Goal: Task Accomplishment & Management: Manage account settings

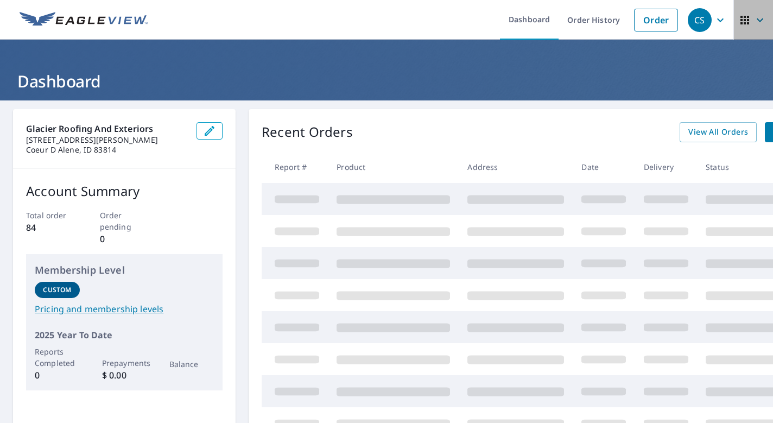
click at [743, 17] on icon "button" at bounding box center [744, 20] width 13 height 13
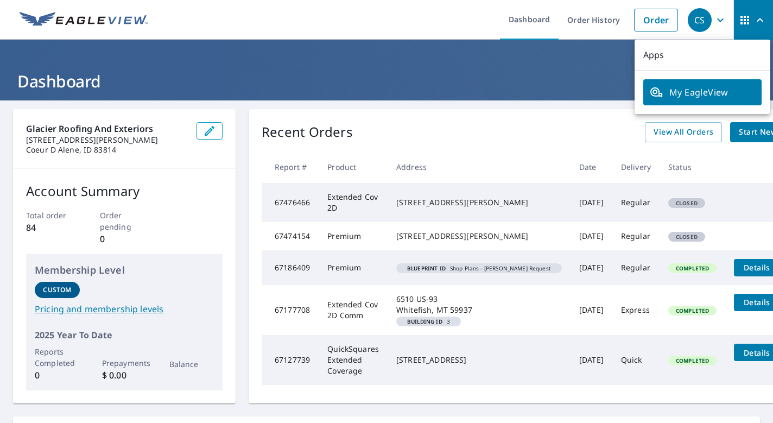
click at [489, 130] on div "Recent Orders View All Orders Start New Order" at bounding box center [536, 132] width 549 height 20
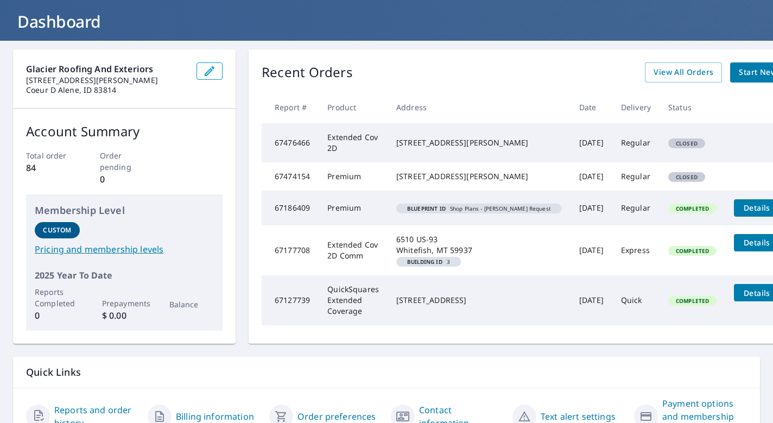
scroll to position [61, 0]
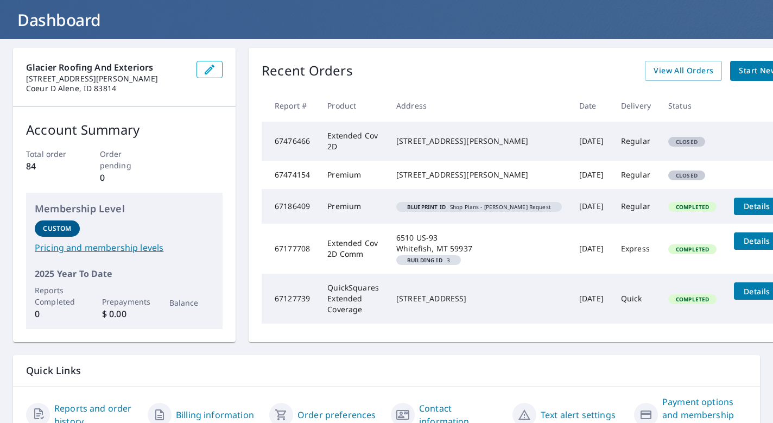
click at [422, 263] on em "Building ID" at bounding box center [424, 259] width 35 height 5
click at [740, 246] on span "Details" at bounding box center [756, 241] width 33 height 10
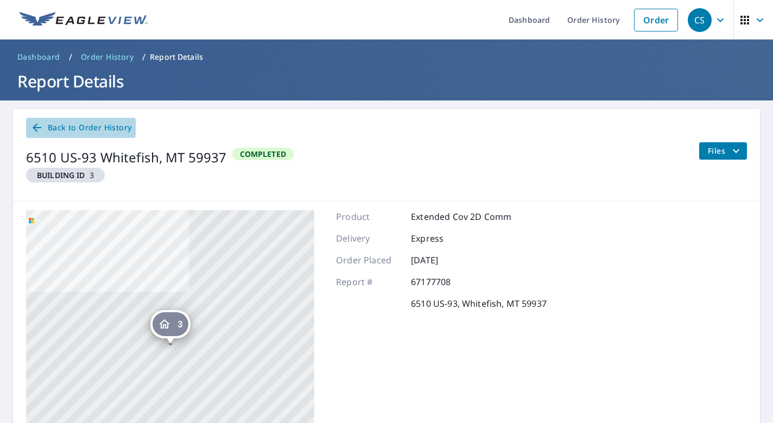
click at [82, 130] on span "Back to Order History" at bounding box center [80, 128] width 101 height 14
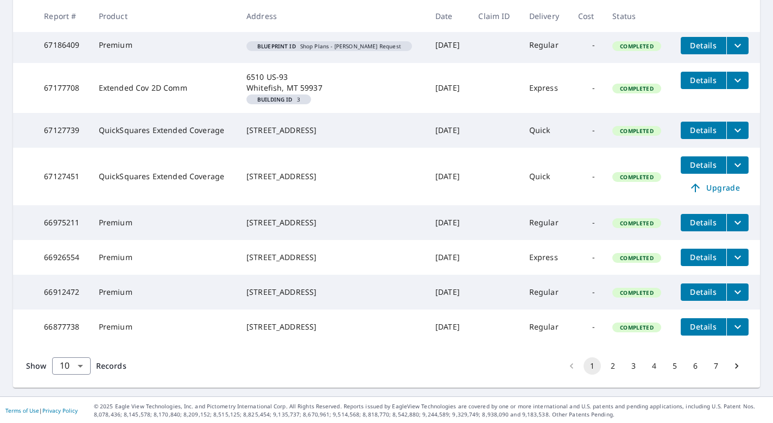
scroll to position [248, 0]
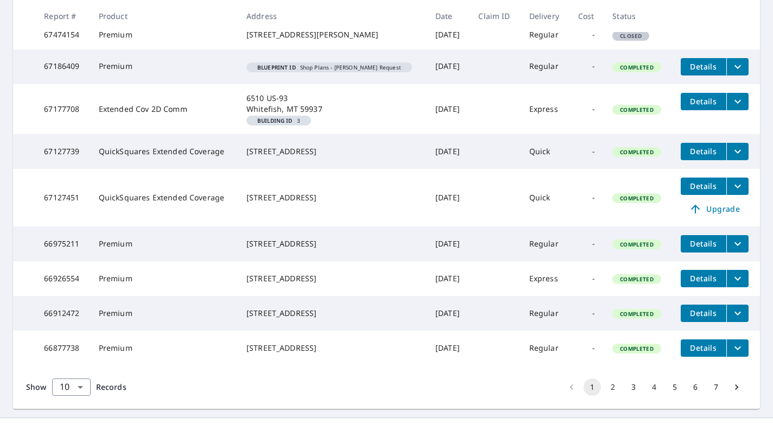
drag, startPoint x: 315, startPoint y: 227, endPoint x: 240, endPoint y: 220, distance: 75.2
click at [240, 220] on td "[STREET_ADDRESS]" at bounding box center [332, 198] width 189 height 58
copy div "[STREET_ADDRESS]"
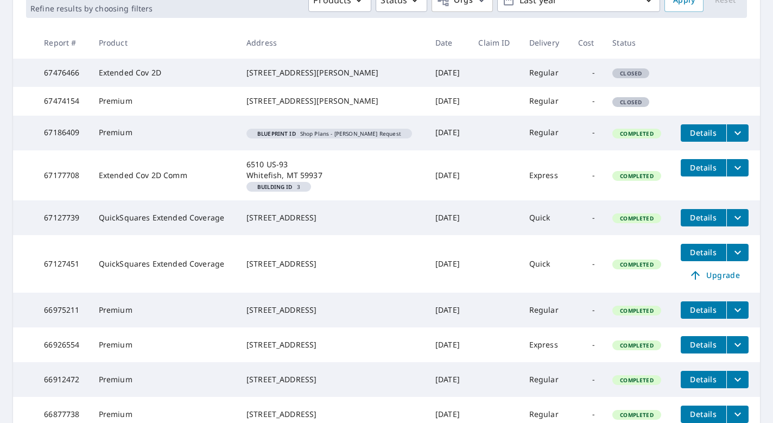
scroll to position [143, 0]
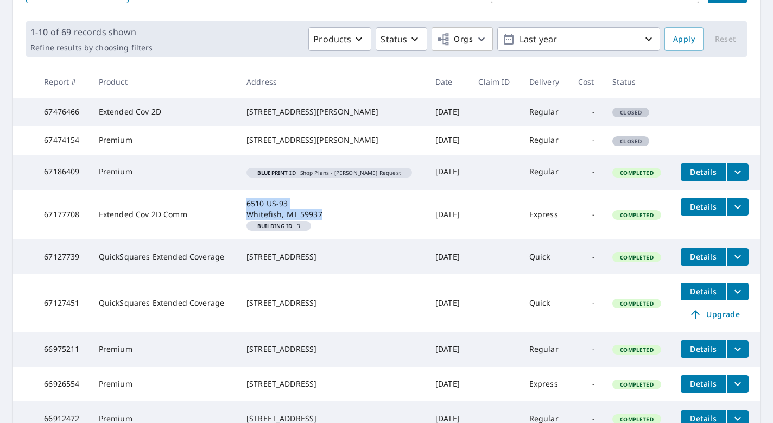
drag, startPoint x: 321, startPoint y: 233, endPoint x: 242, endPoint y: 224, distance: 79.8
click at [242, 224] on td "[STREET_ADDRESS] Building ID 3" at bounding box center [332, 214] width 189 height 50
copy div "6510 US-93 Whitefish, MT 59937"
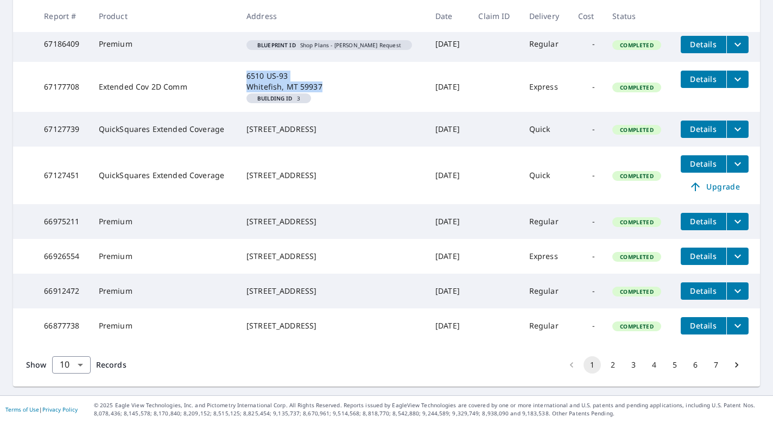
scroll to position [312, 0]
click at [615, 362] on button "2" at bounding box center [612, 364] width 17 height 17
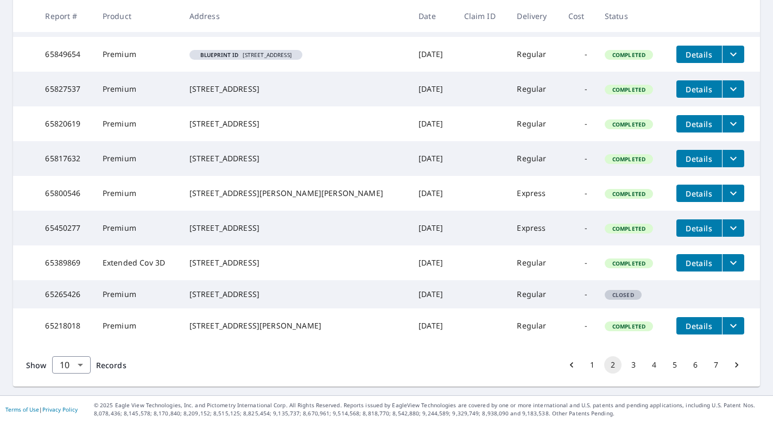
scroll to position [284, 0]
click at [630, 362] on button "3" at bounding box center [633, 364] width 17 height 17
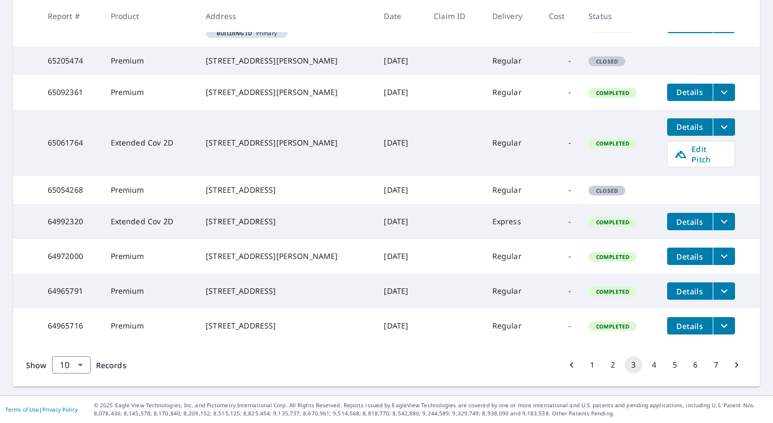
scroll to position [318, 0]
click at [651, 373] on button "4" at bounding box center [653, 364] width 17 height 17
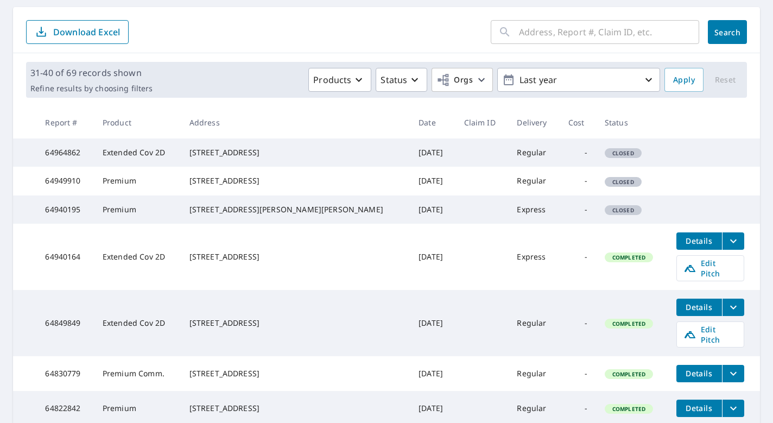
scroll to position [58, 0]
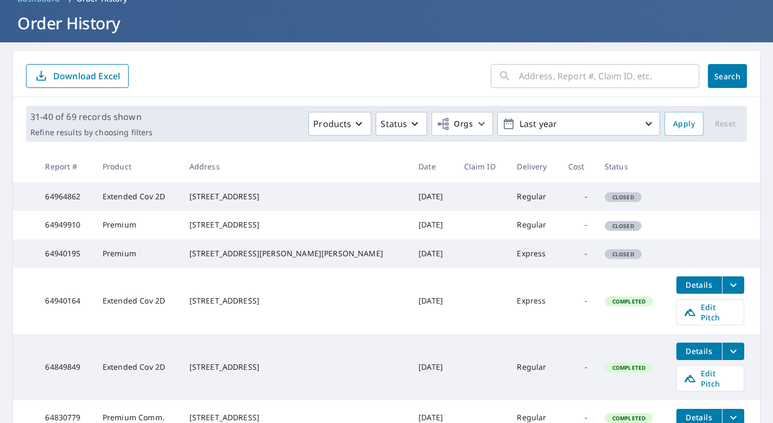
drag, startPoint x: 285, startPoint y: 204, endPoint x: 208, endPoint y: 197, distance: 77.9
click at [208, 197] on td "[STREET_ADDRESS]" at bounding box center [295, 196] width 229 height 28
copy div "[STREET_ADDRESS]"
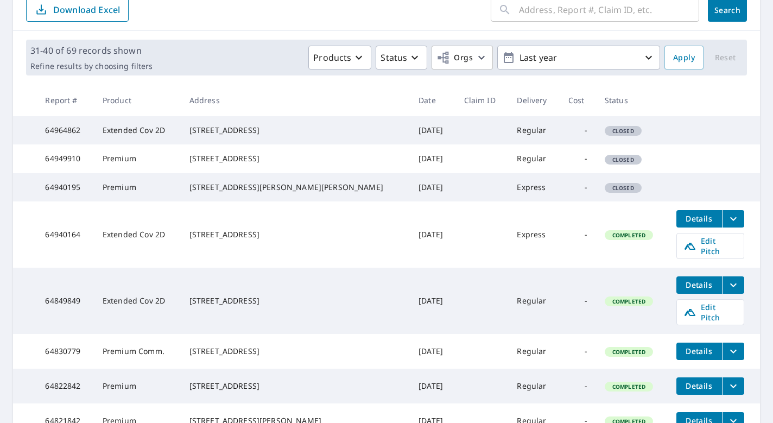
scroll to position [125, 0]
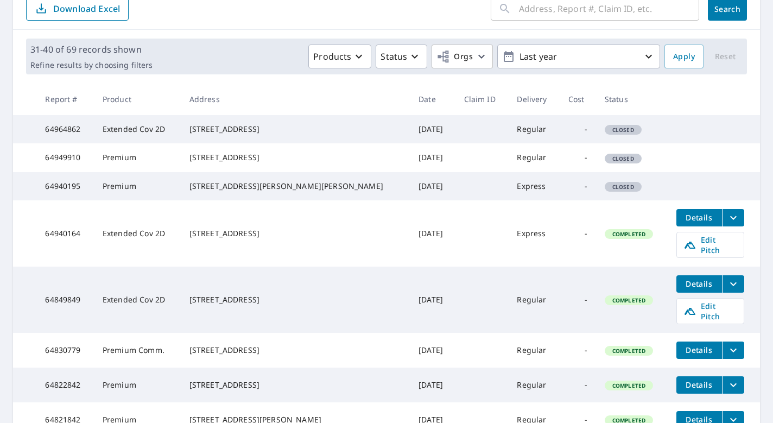
drag, startPoint x: 284, startPoint y: 264, endPoint x: 205, endPoint y: 256, distance: 79.7
click at [205, 256] on td "[STREET_ADDRESS]" at bounding box center [295, 233] width 229 height 66
copy div "[STREET_ADDRESS]"
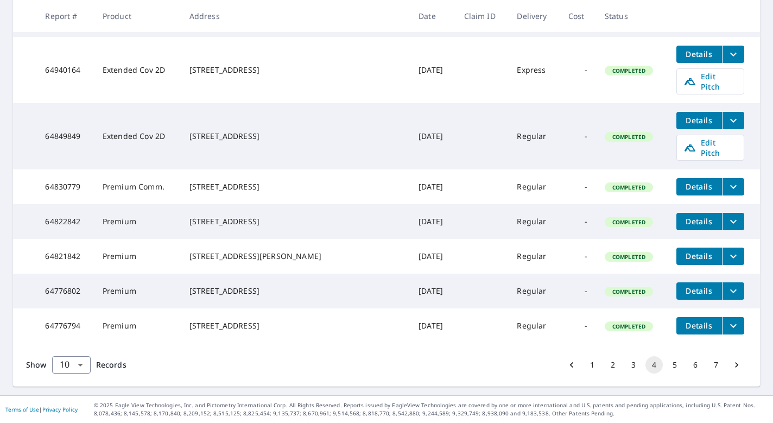
scroll to position [0, 0]
click at [672, 362] on button "5" at bounding box center [674, 364] width 17 height 17
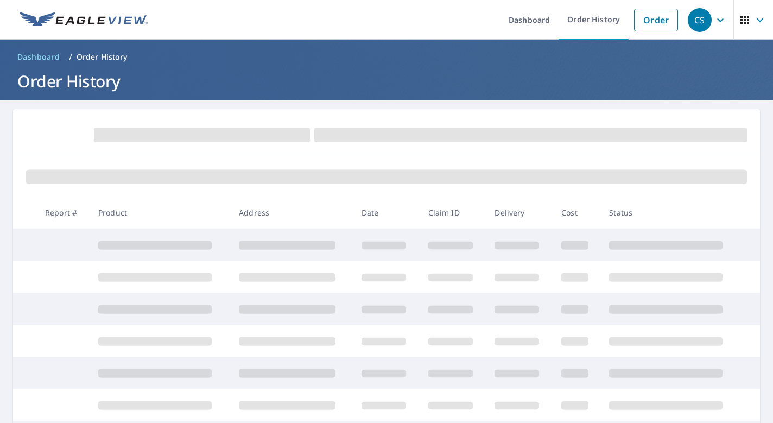
click at [408, 278] on td at bounding box center [386, 277] width 67 height 32
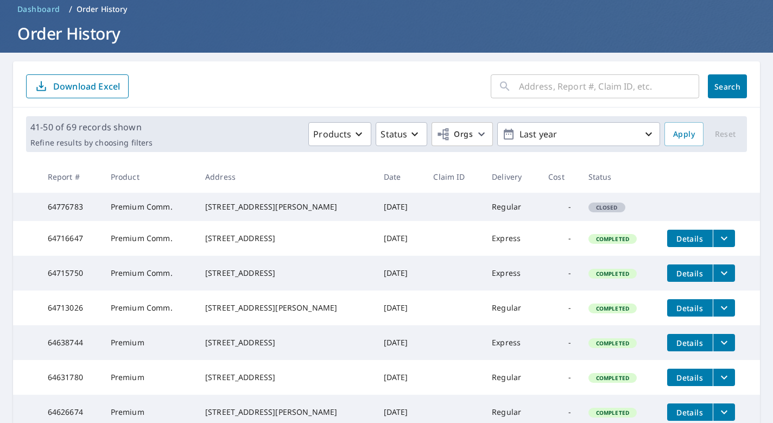
scroll to position [54, 0]
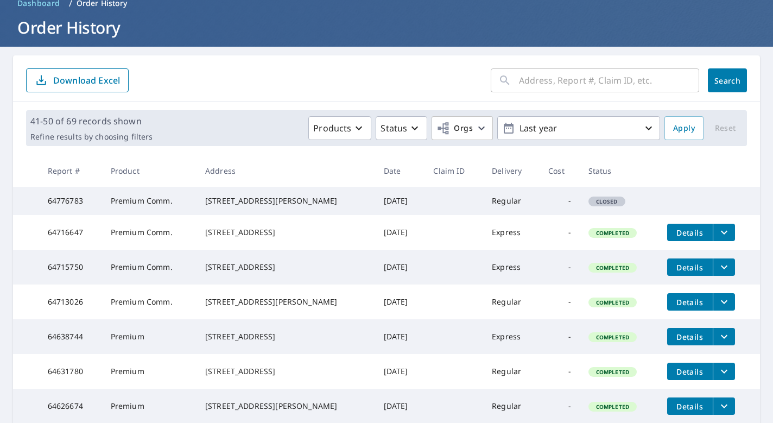
drag, startPoint x: 281, startPoint y: 249, endPoint x: 200, endPoint y: 236, distance: 81.9
click at [200, 236] on td "[STREET_ADDRESS]" at bounding box center [285, 232] width 179 height 35
copy div "[STREET_ADDRESS]"
click at [483, 284] on td at bounding box center [453, 267] width 59 height 35
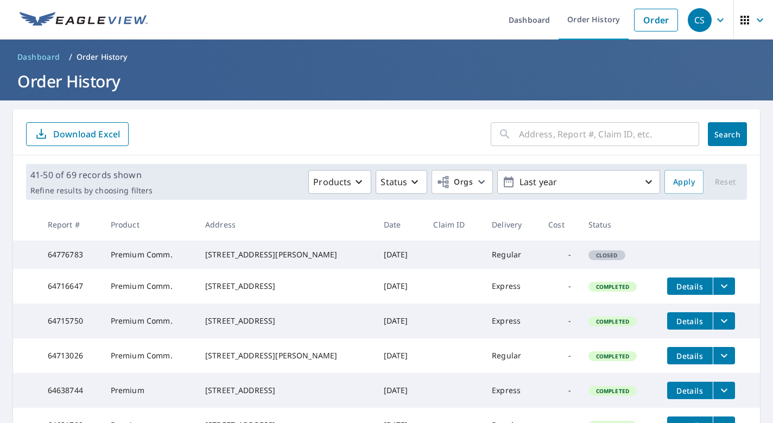
scroll to position [0, 0]
click at [744, 19] on icon "button" at bounding box center [744, 20] width 9 height 9
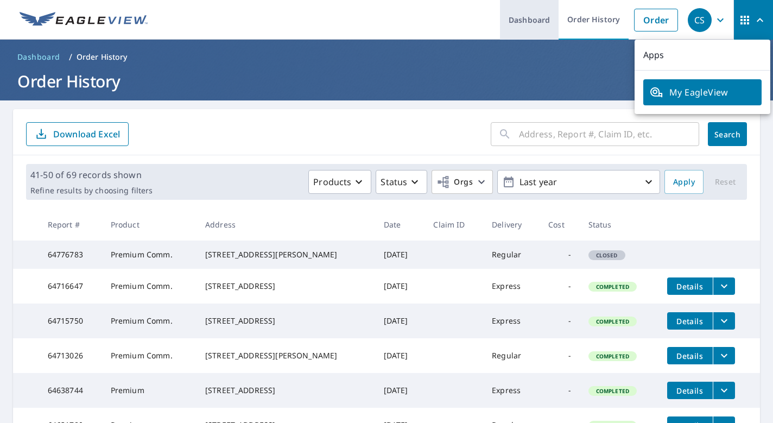
click at [536, 22] on link "Dashboard" at bounding box center [529, 20] width 59 height 40
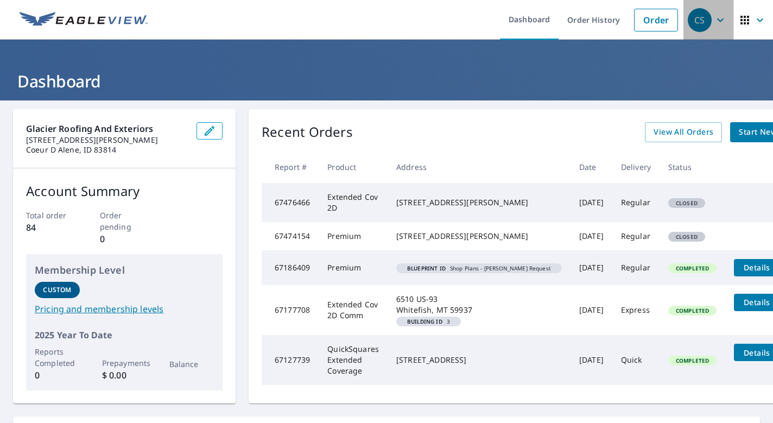
click at [721, 20] on icon "button" at bounding box center [720, 20] width 7 height 4
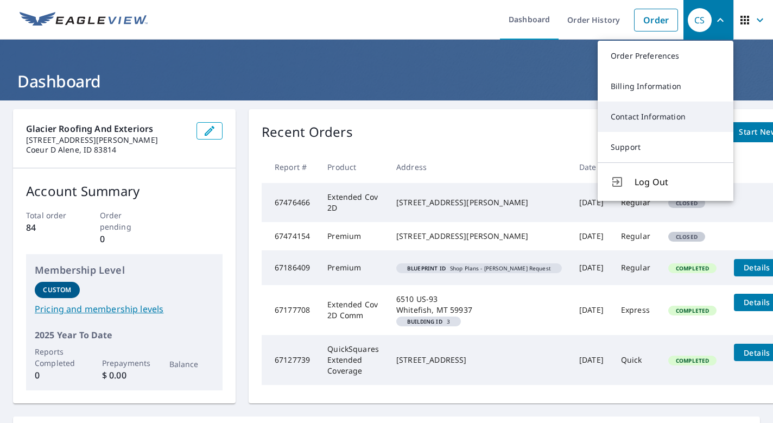
click at [638, 117] on link "Contact Information" at bounding box center [666, 116] width 136 height 30
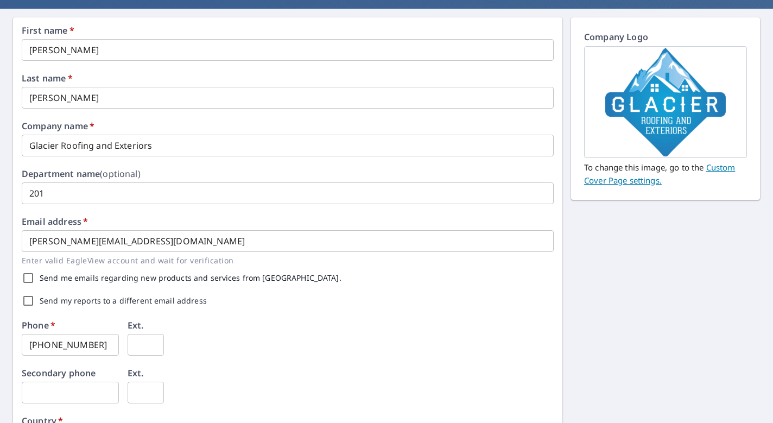
scroll to position [94, 0]
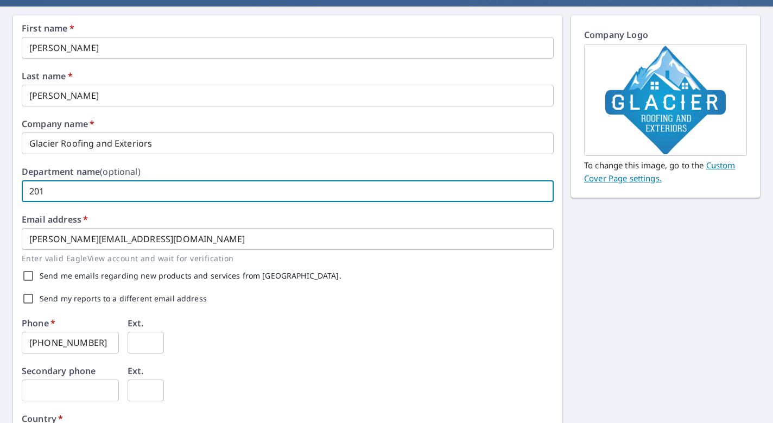
drag, startPoint x: 59, startPoint y: 192, endPoint x: -9, endPoint y: 192, distance: 67.8
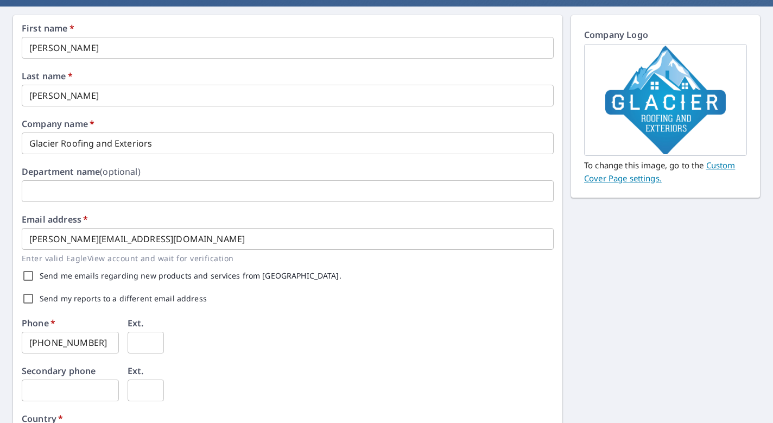
click at [266, 296] on div "Send my reports to a different email address" at bounding box center [288, 298] width 532 height 23
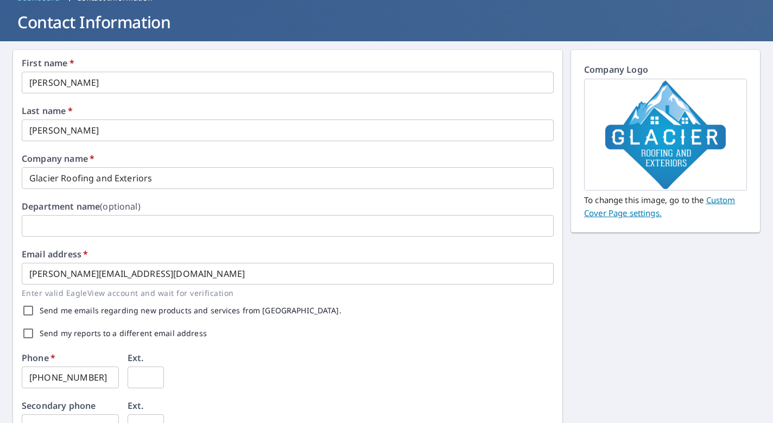
scroll to position [309, 0]
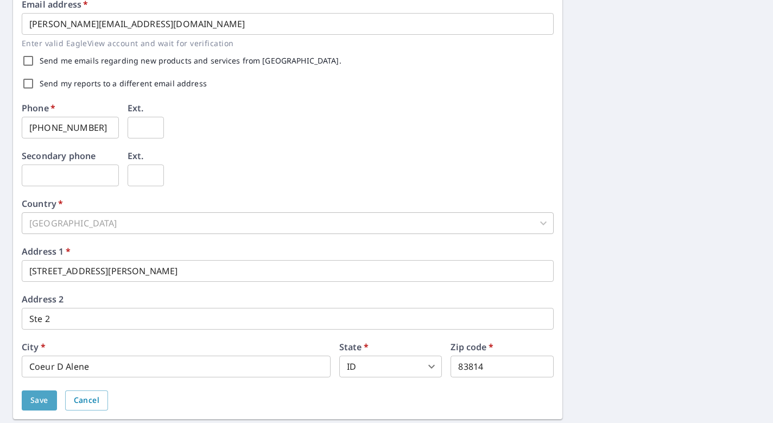
click at [38, 401] on span "Save" at bounding box center [39, 400] width 18 height 14
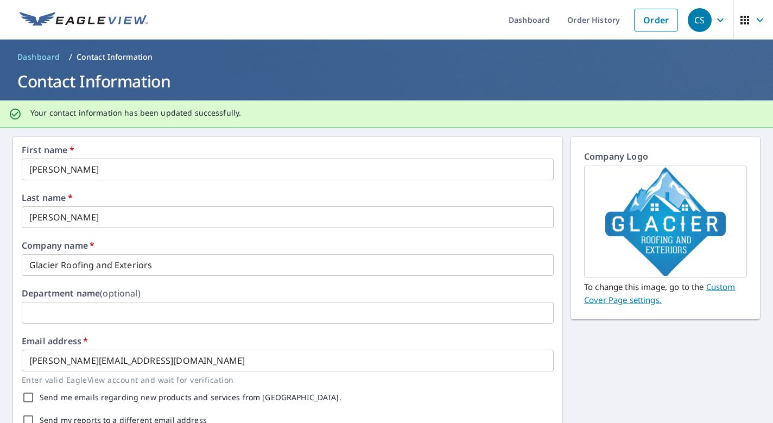
scroll to position [0, 0]
click at [99, 22] on img at bounding box center [84, 20] width 128 height 16
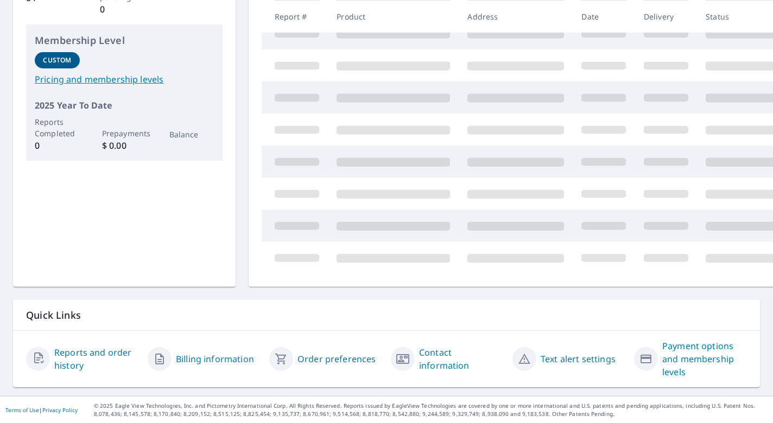
scroll to position [159, 0]
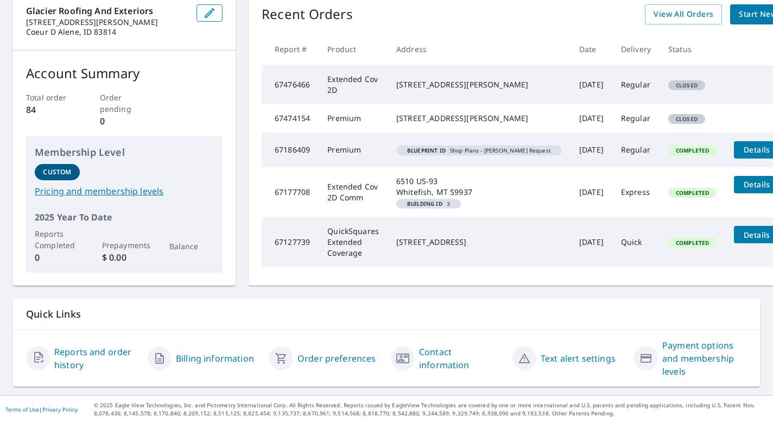
click at [329, 359] on link "Order preferences" at bounding box center [336, 358] width 79 height 13
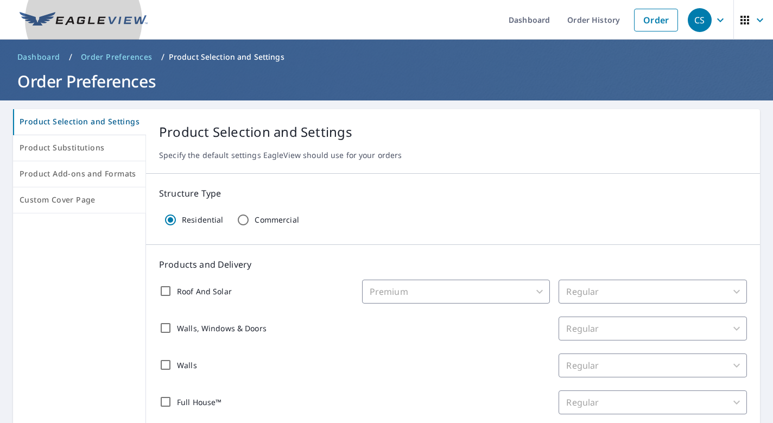
click at [69, 22] on img at bounding box center [84, 20] width 128 height 16
